Goal: Task Accomplishment & Management: Manage account settings

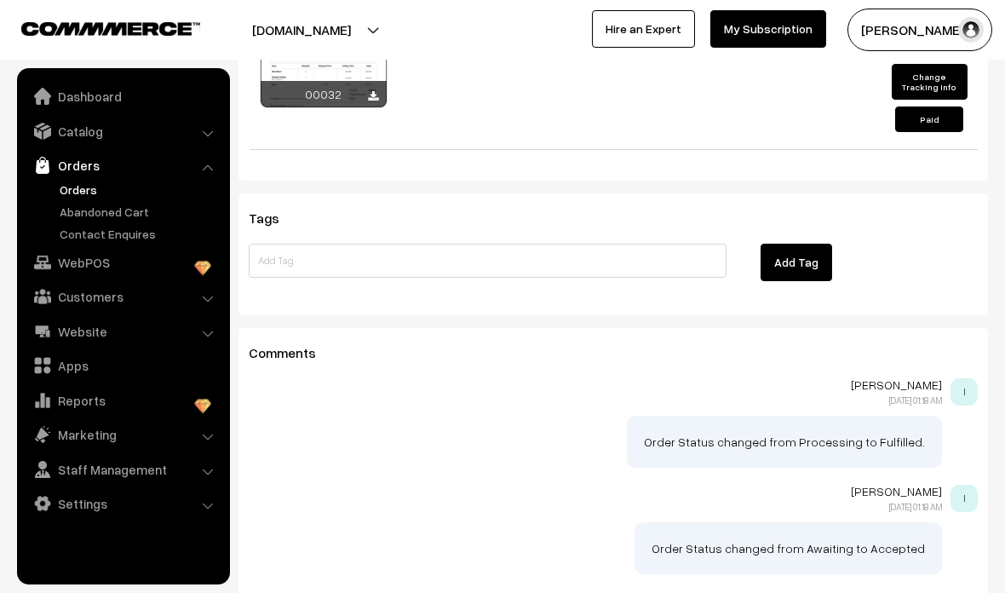
scroll to position [1464, 0]
click at [204, 141] on link "Catalog" at bounding box center [122, 131] width 203 height 31
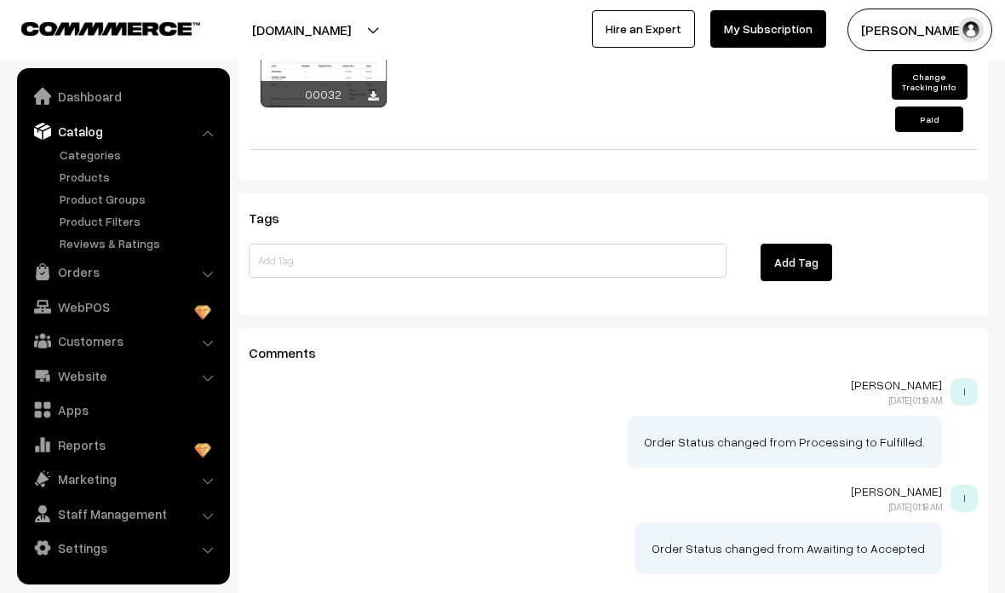
click at [94, 171] on link "Products" at bounding box center [139, 177] width 169 height 18
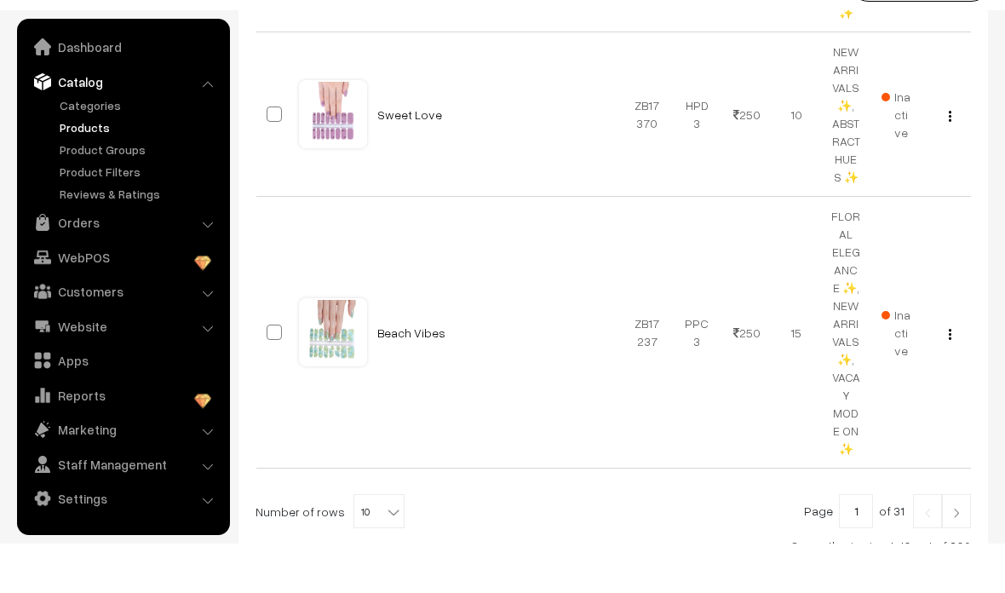
scroll to position [2417, 0]
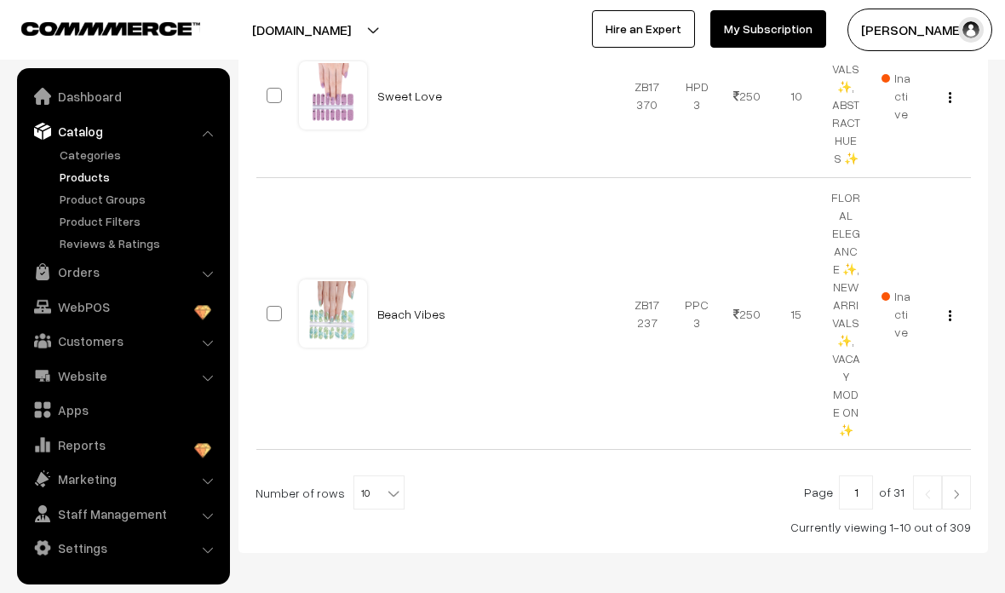
click at [354, 476] on span "10" at bounding box center [378, 493] width 49 height 34
select select "30"
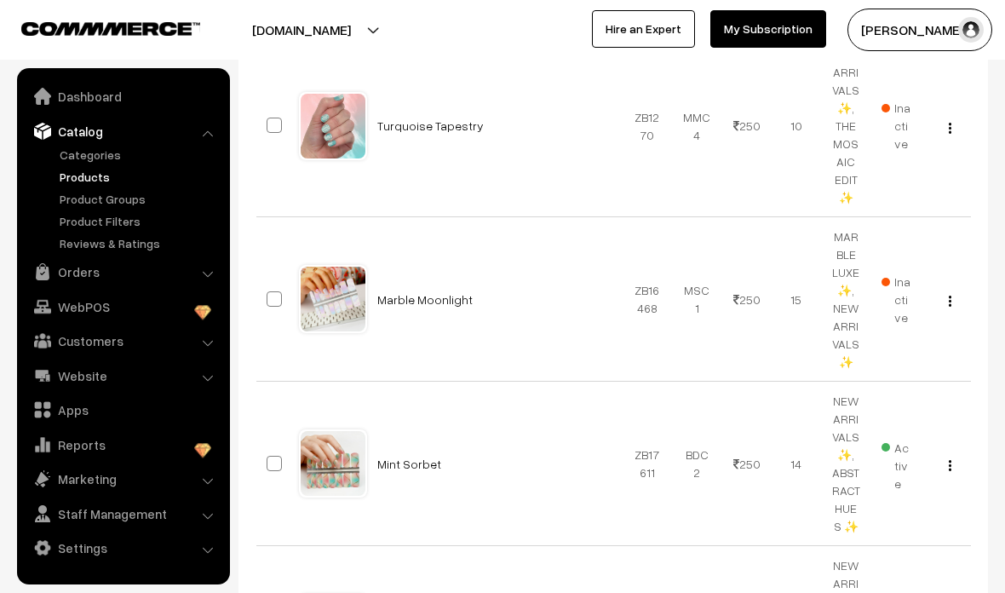
scroll to position [2837, 0]
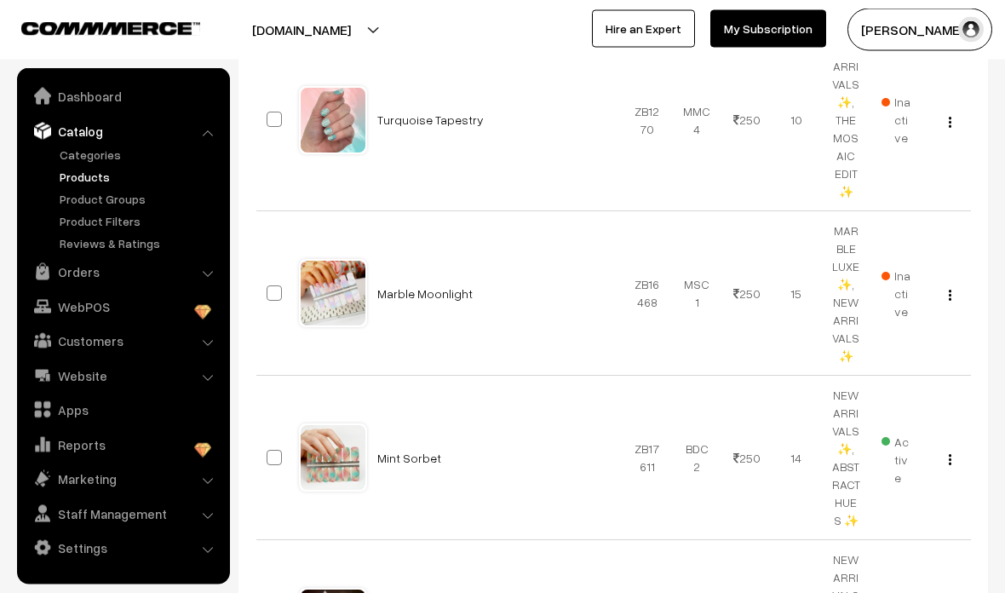
click at [400, 287] on link "Marble Moonlight" at bounding box center [424, 294] width 95 height 14
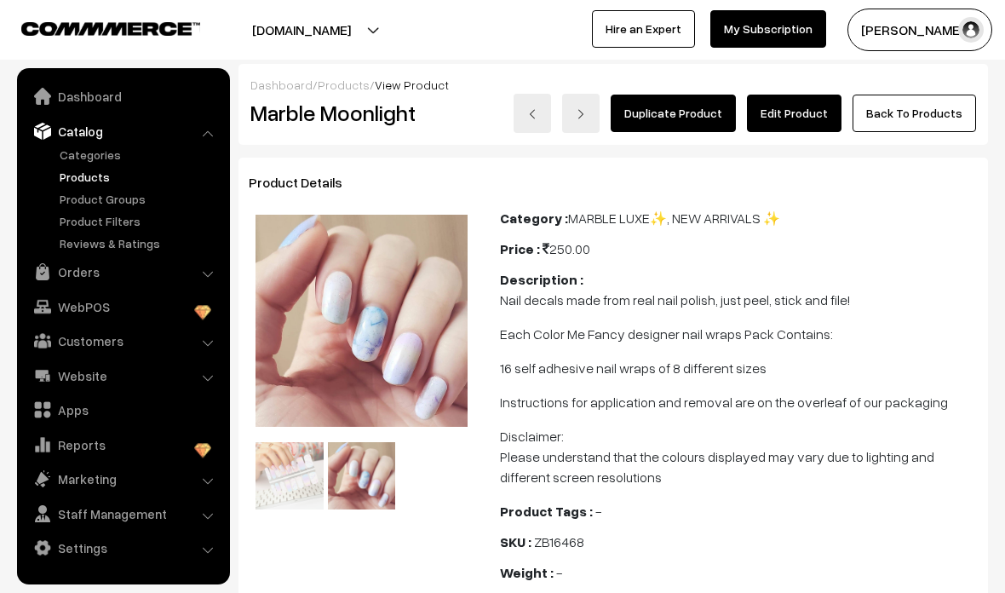
click at [825, 104] on link "Edit Product" at bounding box center [794, 113] width 95 height 37
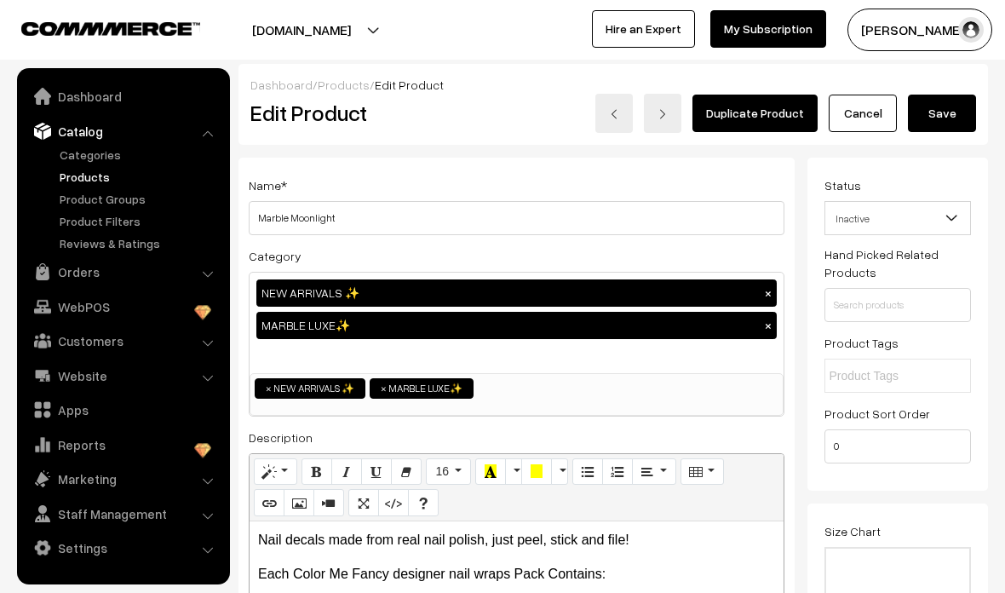
click at [960, 215] on span at bounding box center [958, 223] width 17 height 43
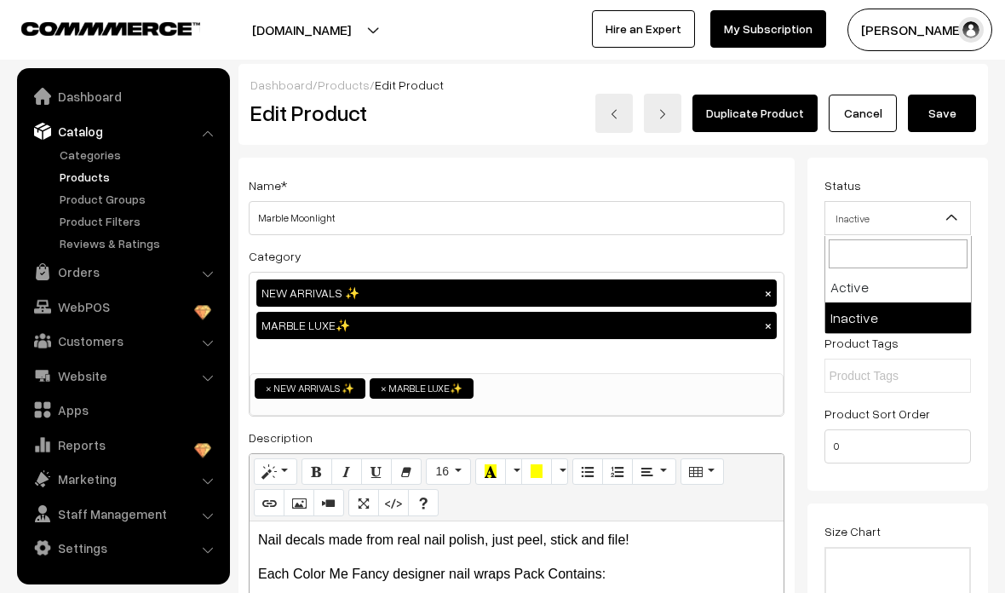
select select "1"
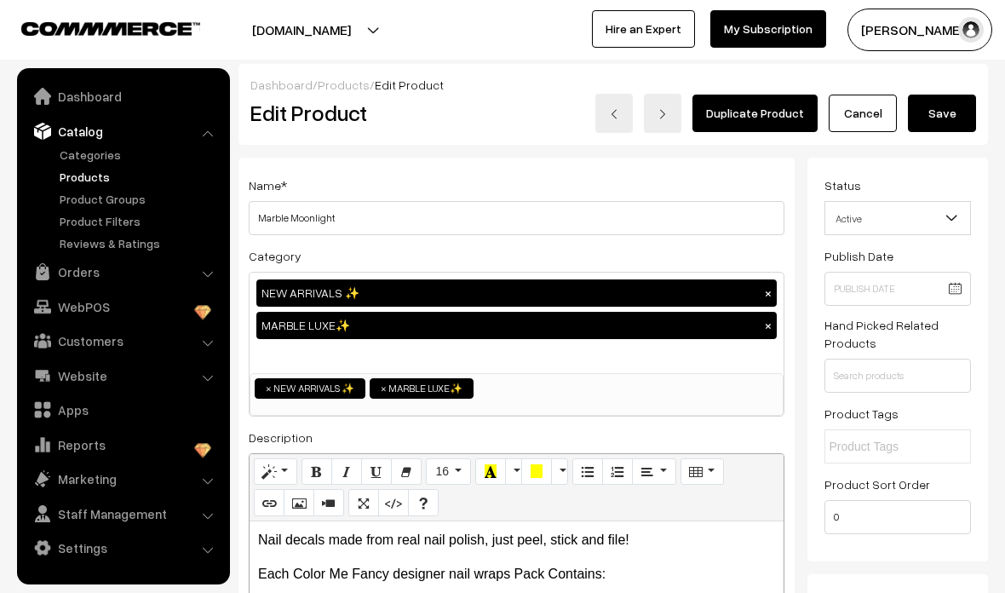
click at [961, 112] on button "Save" at bounding box center [942, 113] width 68 height 37
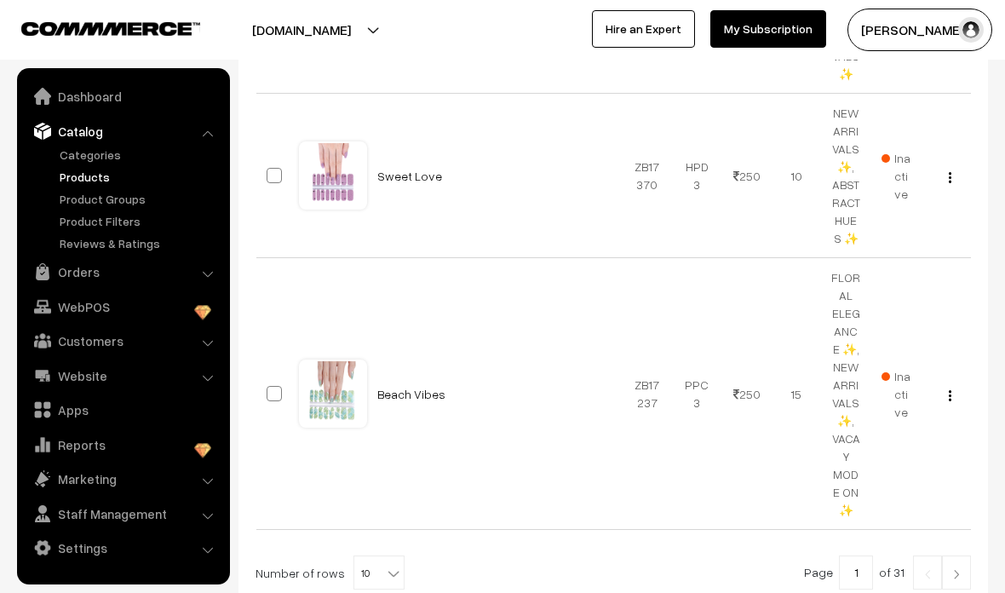
scroll to position [2349, 0]
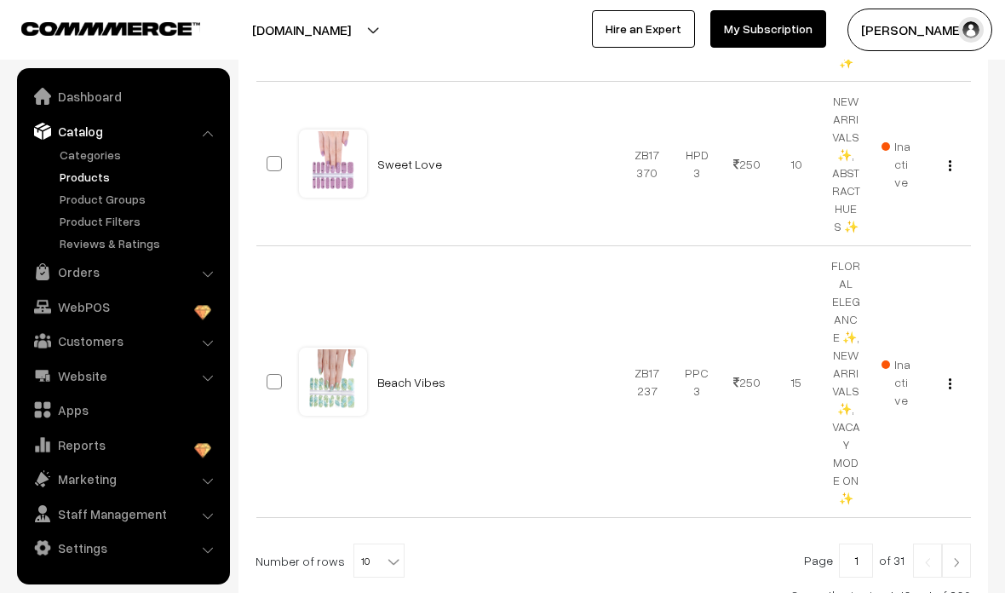
click at [362, 544] on span "10" at bounding box center [378, 561] width 49 height 34
select select "30"
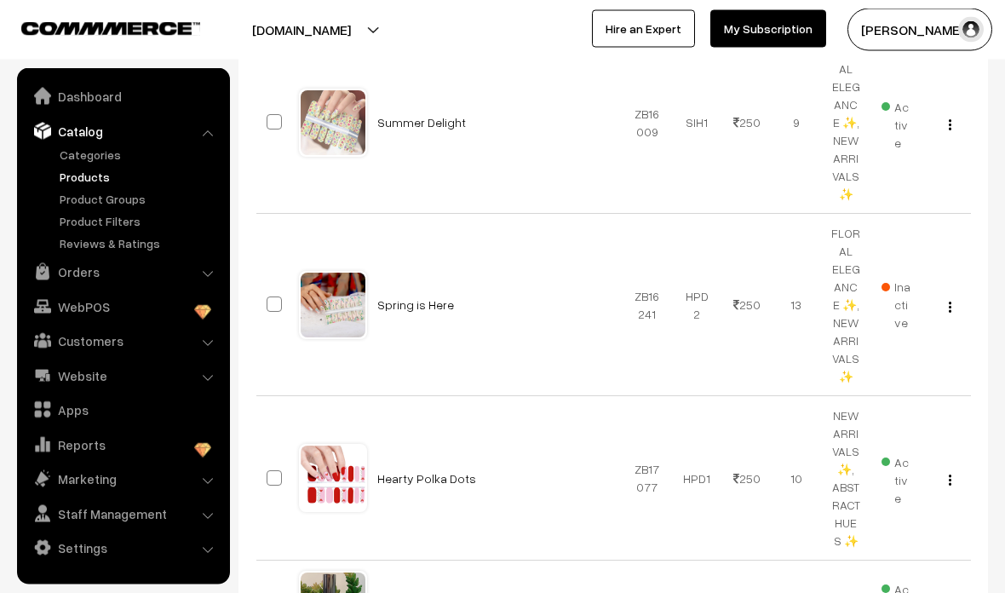
scroll to position [5463, 0]
click at [400, 297] on link "Spring is Here" at bounding box center [415, 304] width 77 height 14
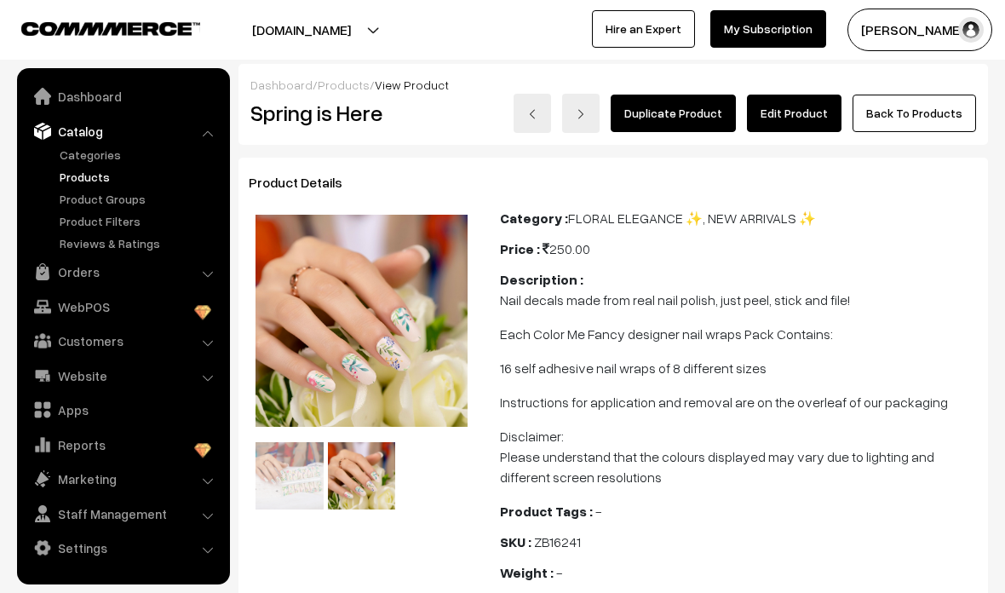
click at [802, 106] on link "Edit Product" at bounding box center [794, 113] width 95 height 37
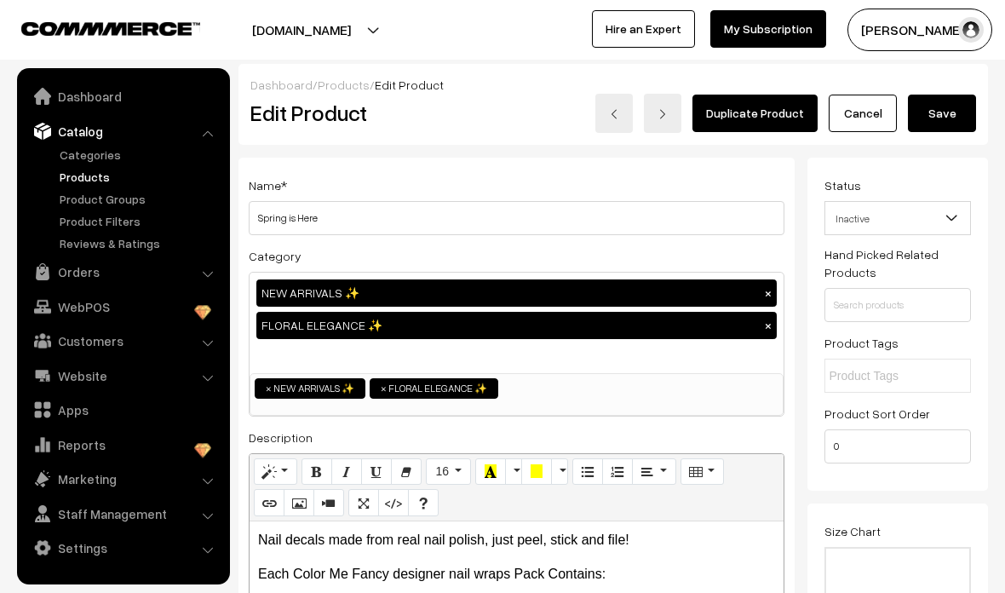
click at [948, 226] on b at bounding box center [951, 218] width 17 height 17
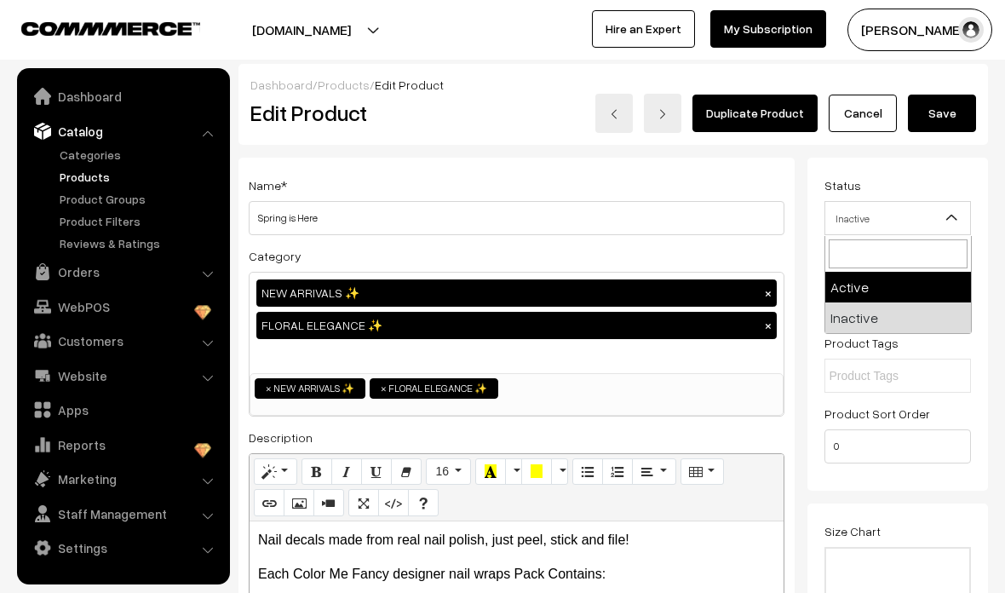
select select "1"
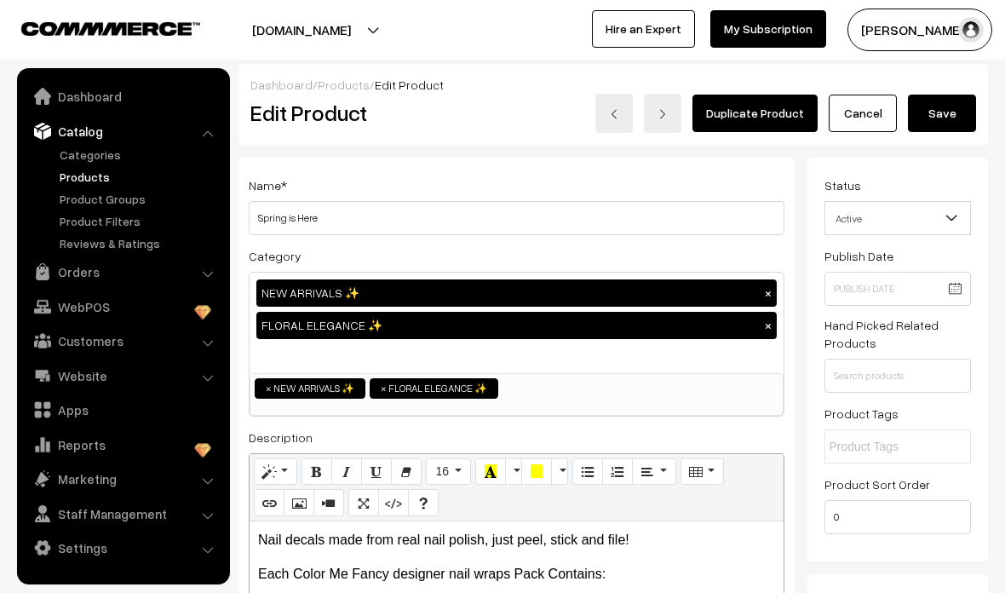
click at [947, 118] on button "Save" at bounding box center [942, 113] width 68 height 37
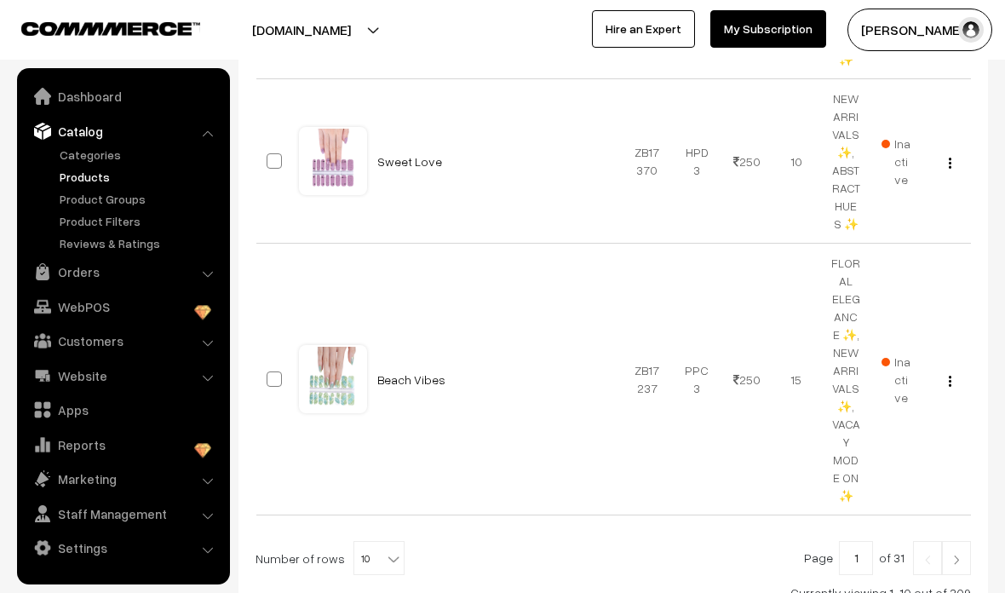
scroll to position [2349, 0]
click at [359, 544] on span "10" at bounding box center [378, 561] width 49 height 34
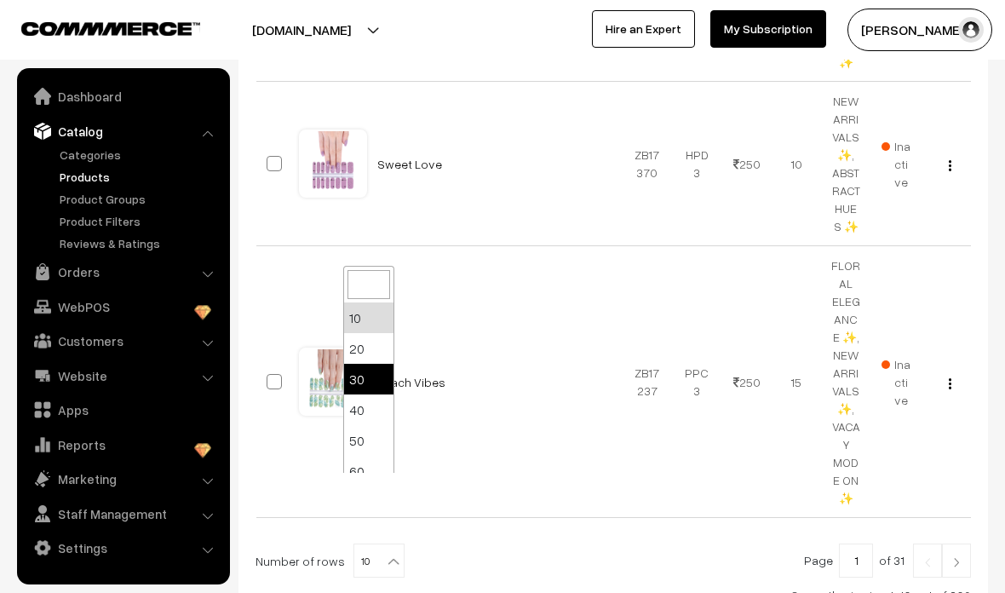
select select "30"
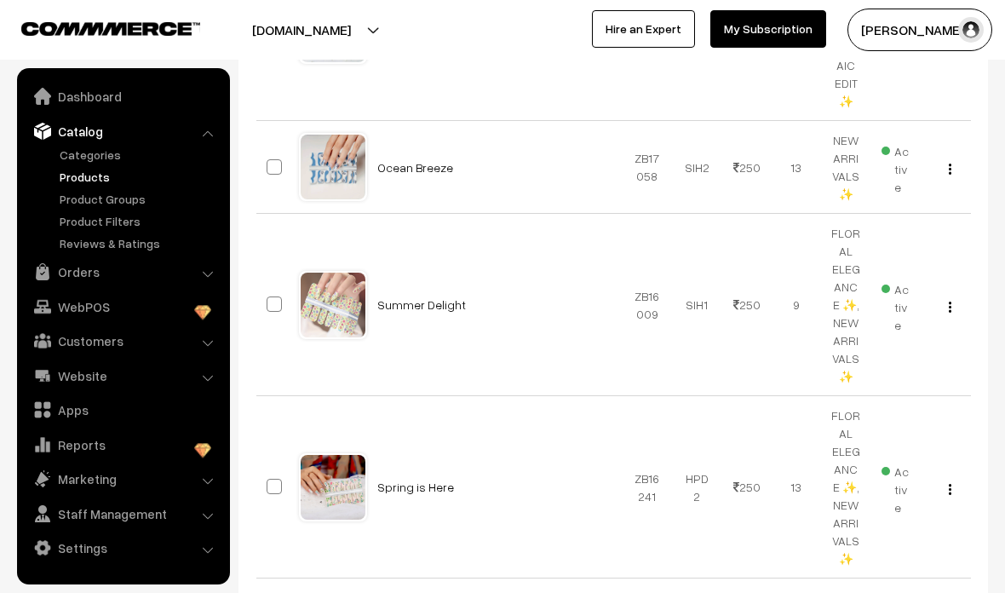
scroll to position [5415, 0]
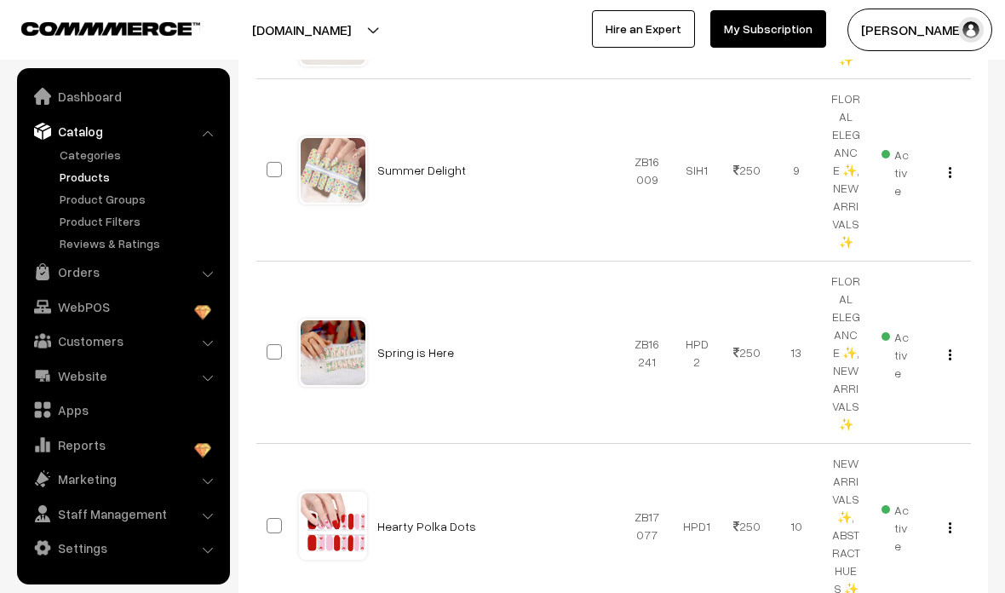
click at [404, 345] on link "Spring is Here" at bounding box center [415, 352] width 77 height 14
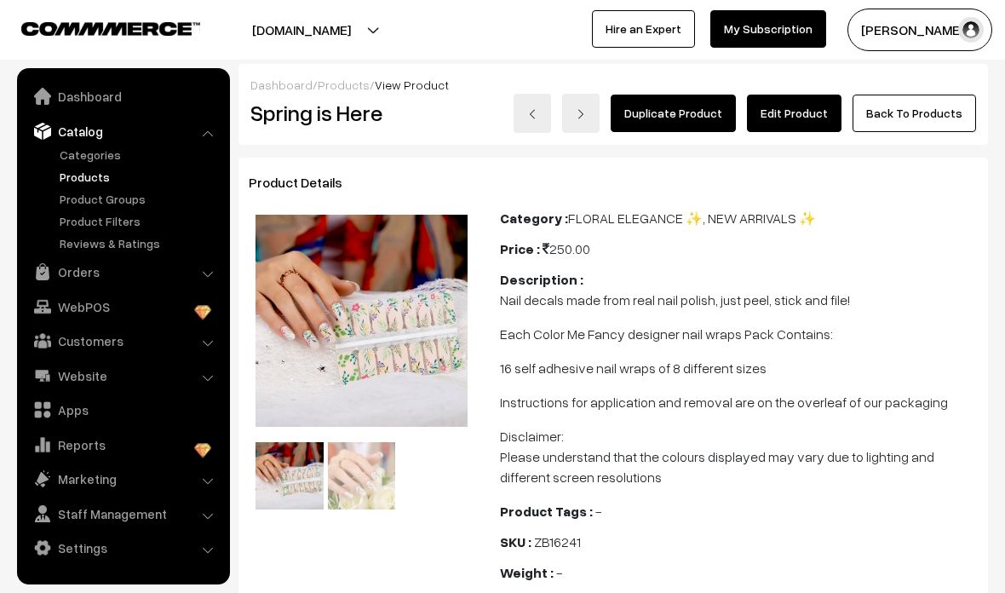
click at [806, 116] on link "Edit Product" at bounding box center [794, 113] width 95 height 37
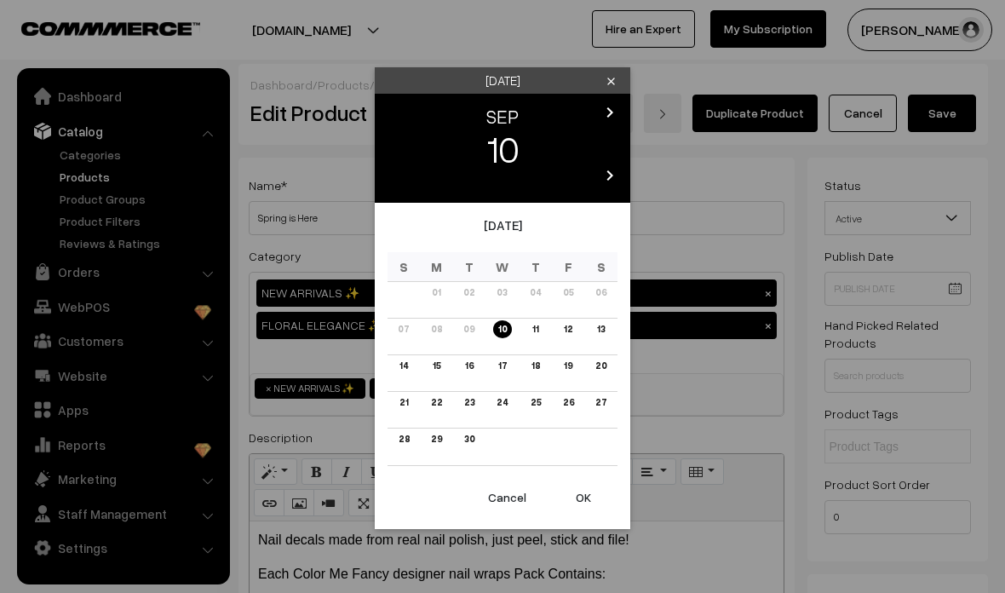
click at [586, 509] on button "OK" at bounding box center [583, 497] width 68 height 37
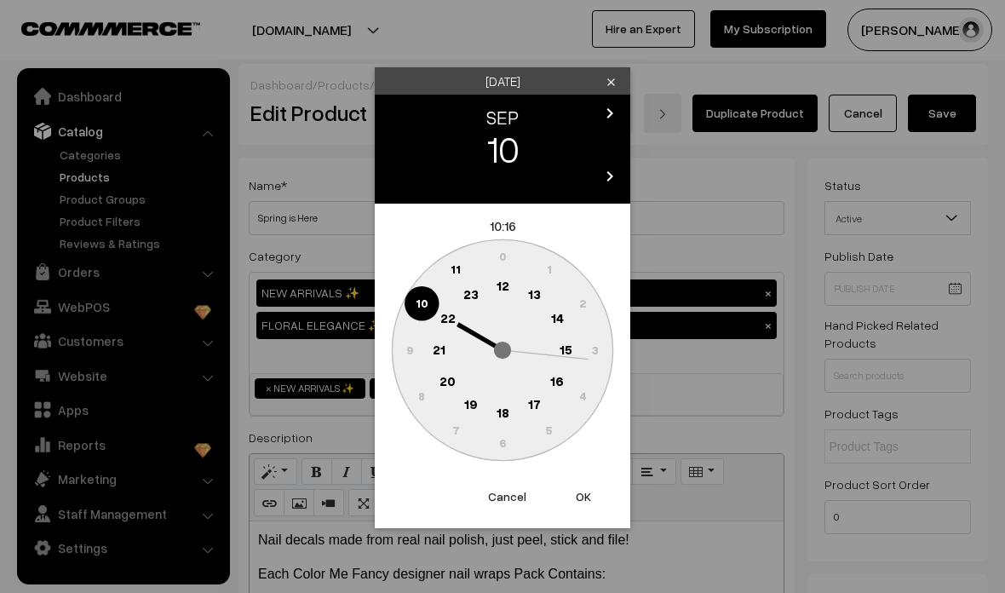
click at [586, 500] on button "OK" at bounding box center [583, 496] width 68 height 37
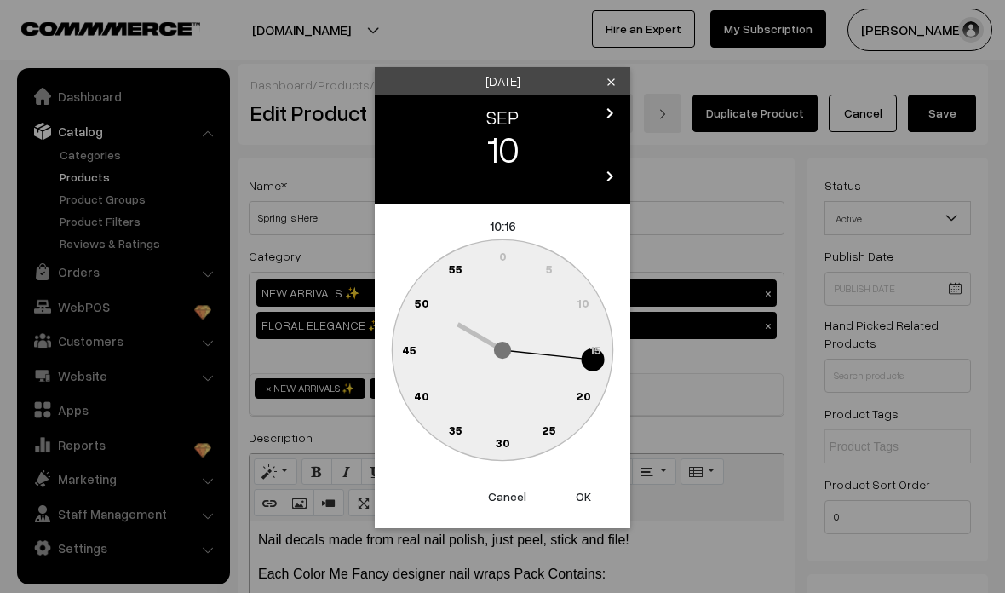
click at [593, 497] on button "OK" at bounding box center [583, 496] width 68 height 37
type input "[DATE] 10:16"
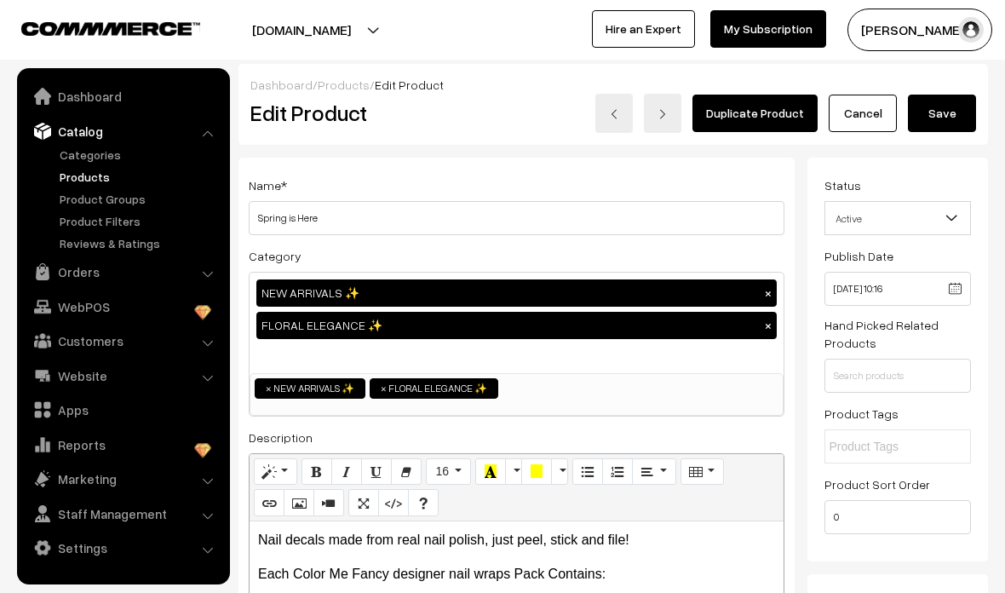
click at [935, 112] on button "Save" at bounding box center [942, 113] width 68 height 37
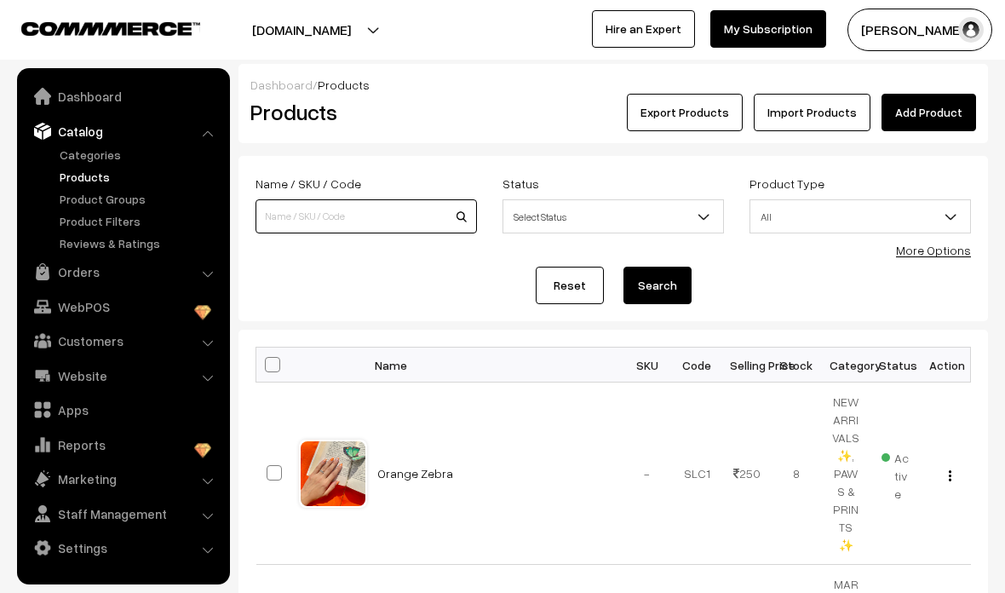
click at [298, 216] on input at bounding box center [366, 216] width 221 height 34
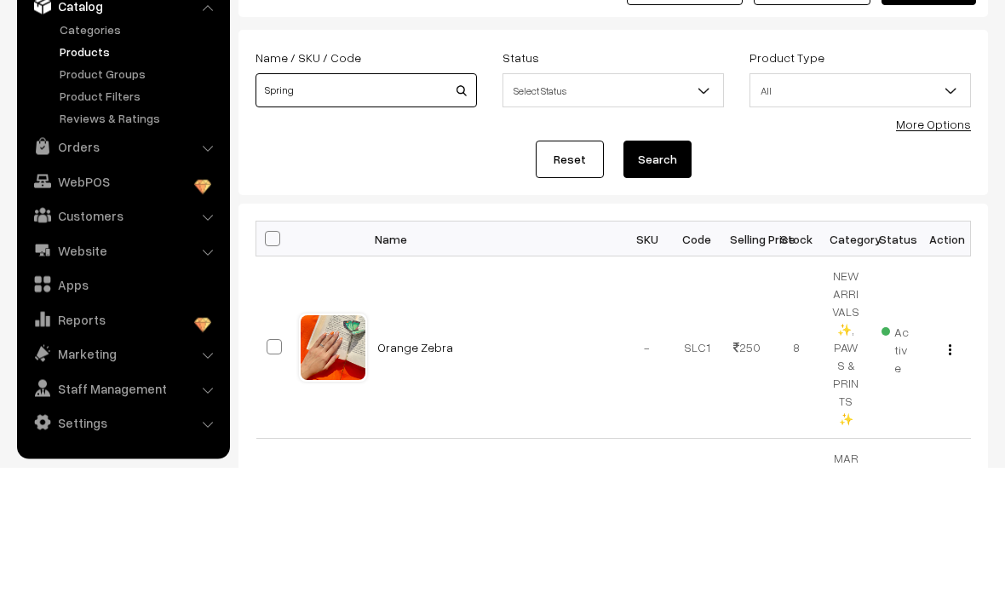
type input "Spring"
click at [681, 267] on button "Search" at bounding box center [658, 285] width 68 height 37
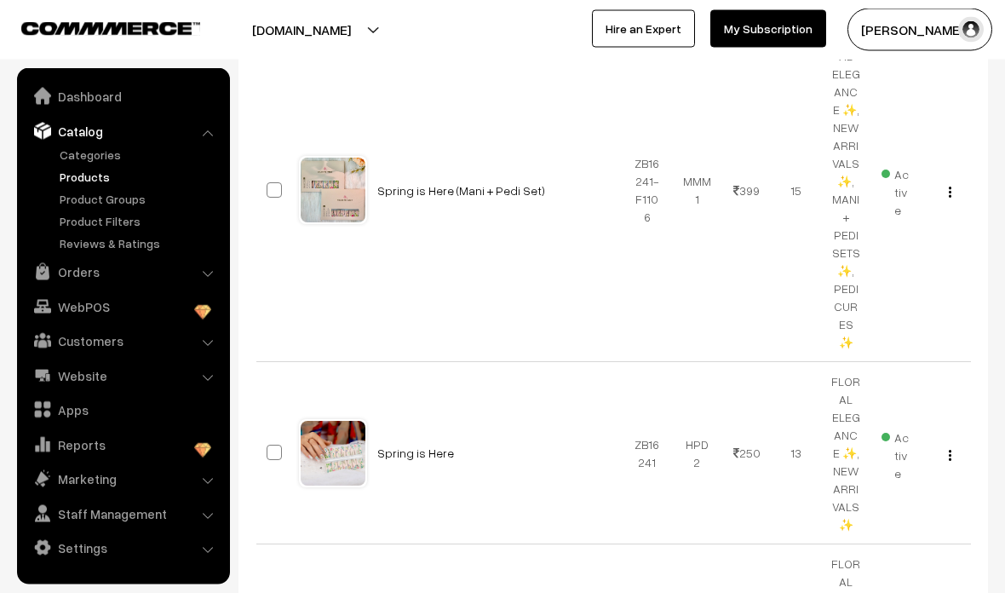
scroll to position [555, 0]
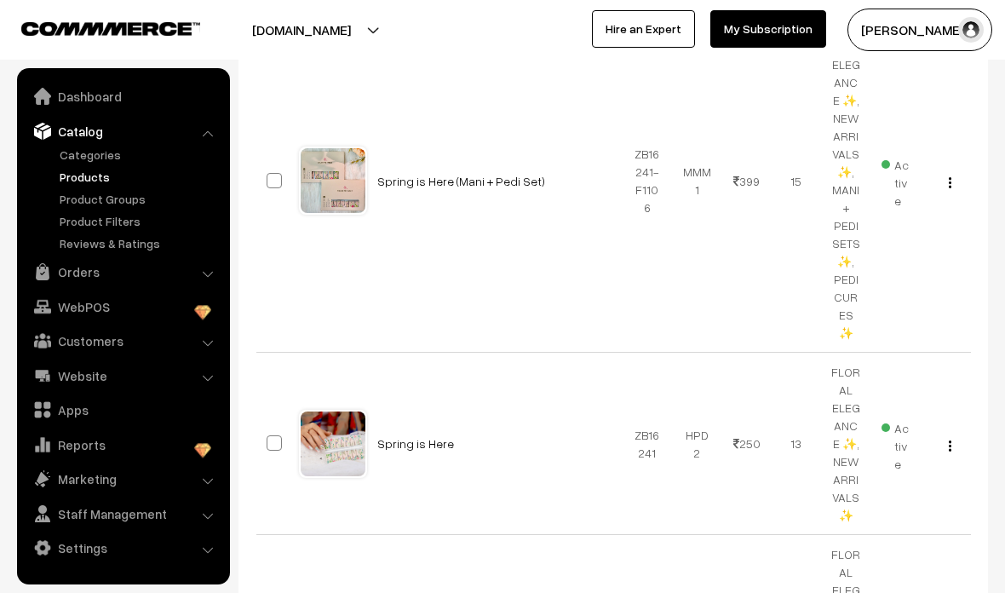
click at [403, 436] on link "Spring is Here" at bounding box center [415, 443] width 77 height 14
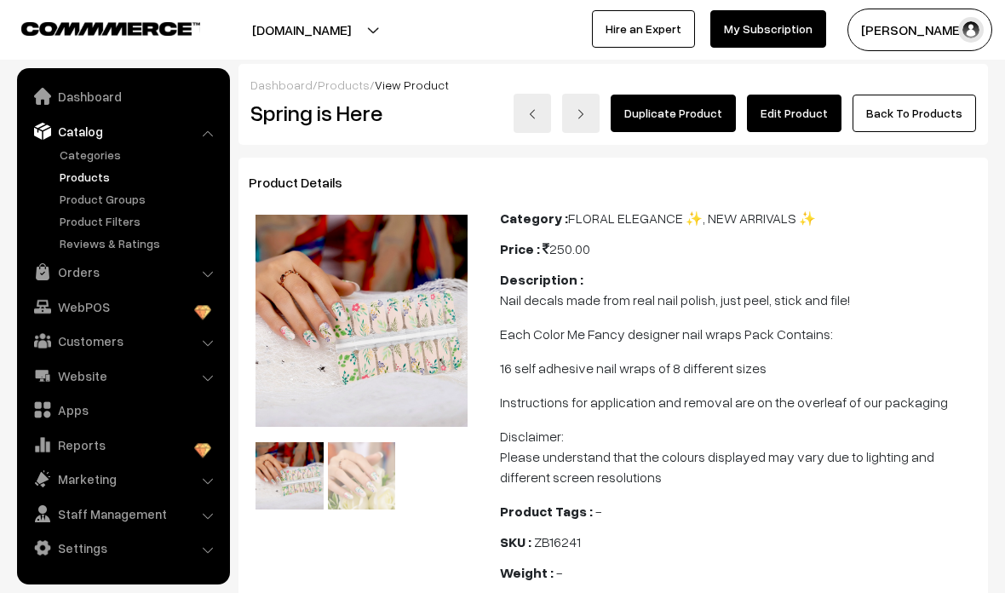
click at [795, 118] on link "Edit Product" at bounding box center [794, 113] width 95 height 37
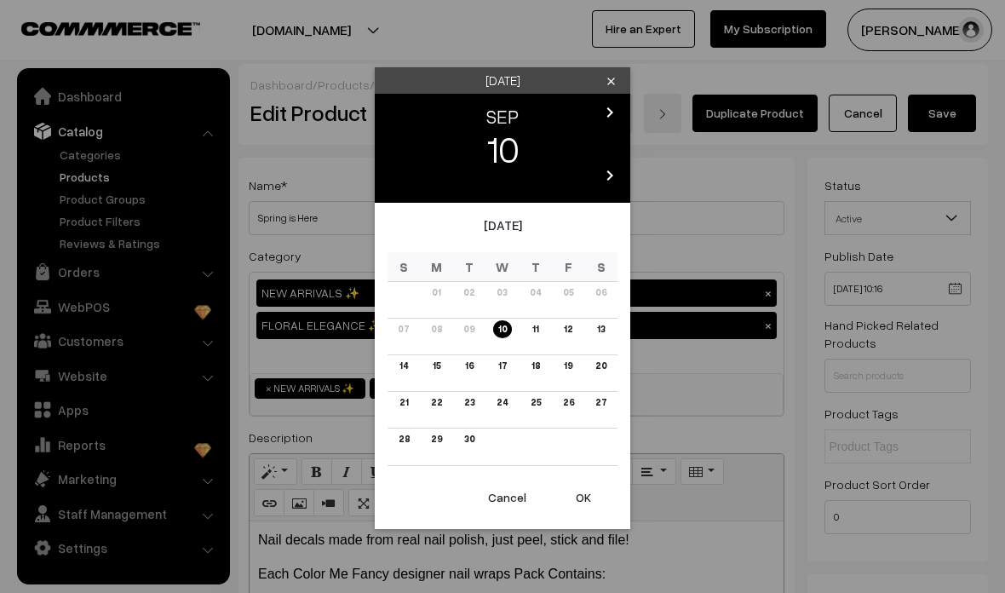
click at [974, 293] on div "[DATE] clear chevron_left SEP chevron_right 10 chevron_left 2025 chevron_right …" at bounding box center [502, 296] width 1005 height 593
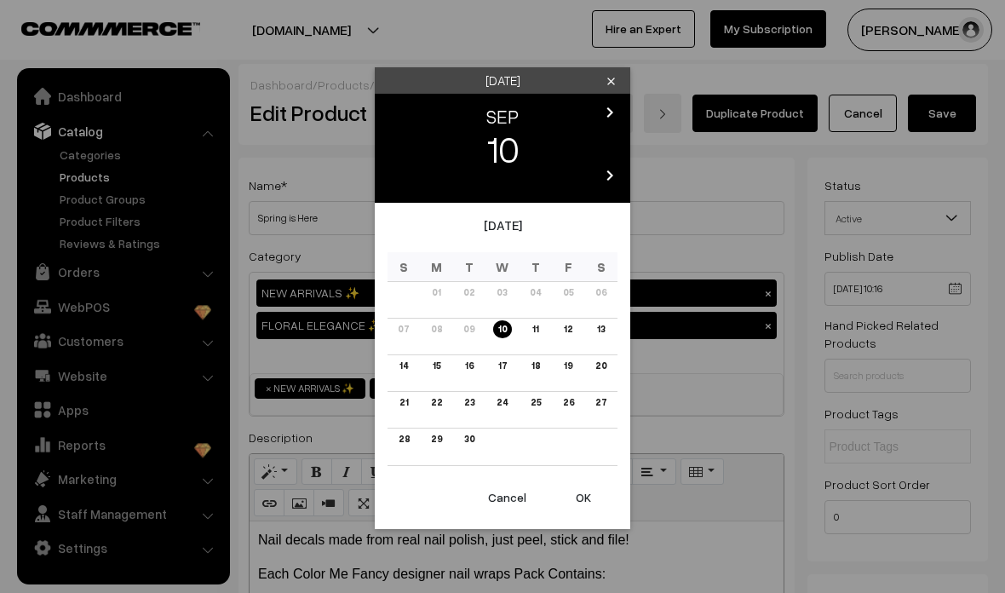
click at [468, 342] on td "09" at bounding box center [469, 336] width 33 height 37
click at [605, 85] on icon "clear" at bounding box center [611, 81] width 13 height 13
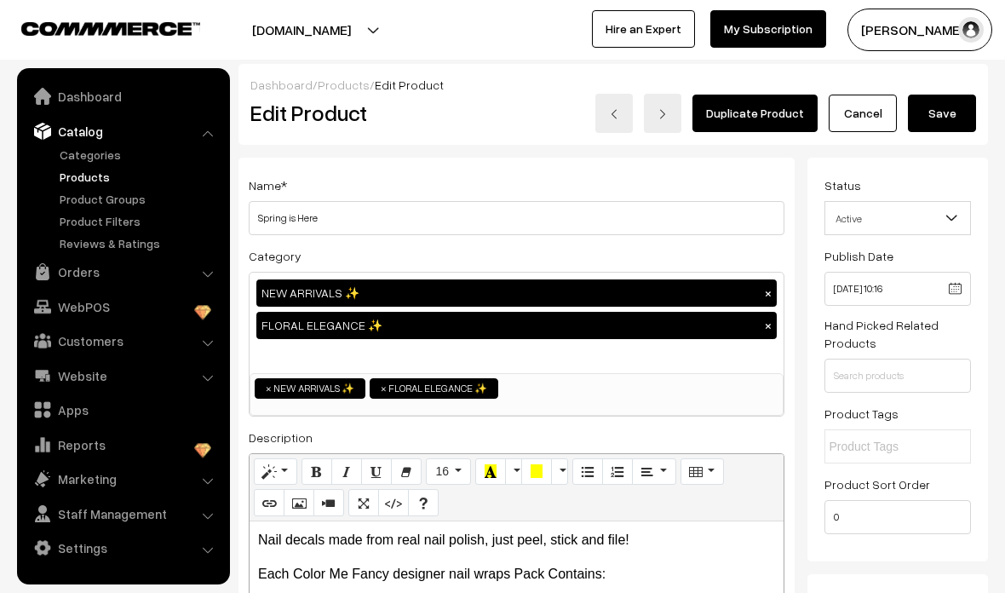
click at [952, 227] on span at bounding box center [958, 223] width 17 height 43
click at [952, 230] on span at bounding box center [958, 223] width 17 height 43
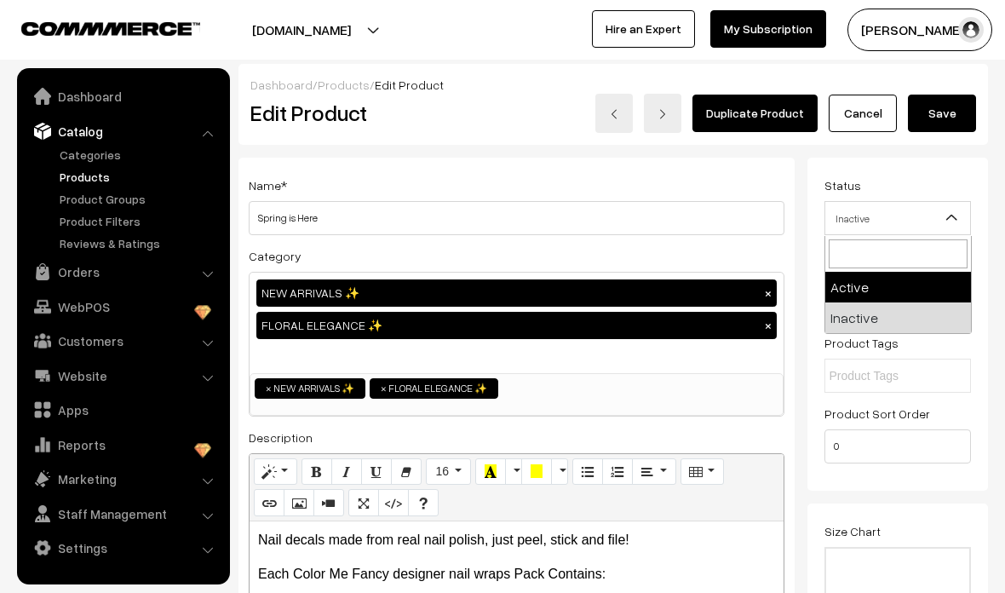
select select "1"
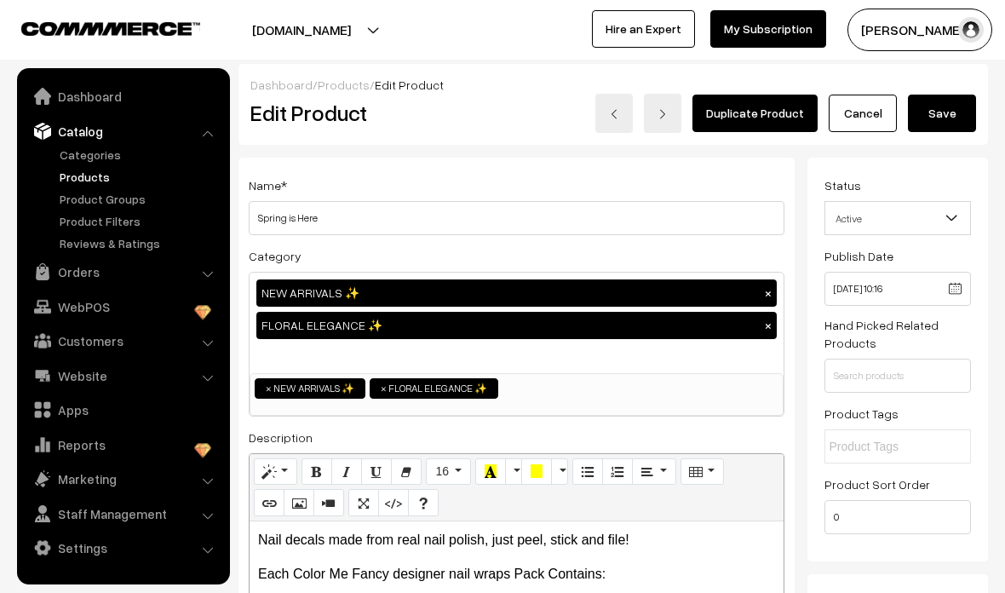
click at [974, 111] on button "Save" at bounding box center [942, 113] width 68 height 37
